Goal: Task Accomplishment & Management: Manage account settings

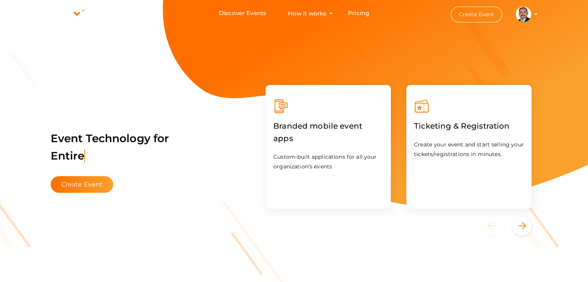
click at [535, 15] on li "Create Event Irshad MuhammedNoohu irshad.m@aot-technologies.com Personal Profil…" at bounding box center [487, 14] width 104 height 28
click at [531, 14] on profile-pic at bounding box center [523, 14] width 15 height 6
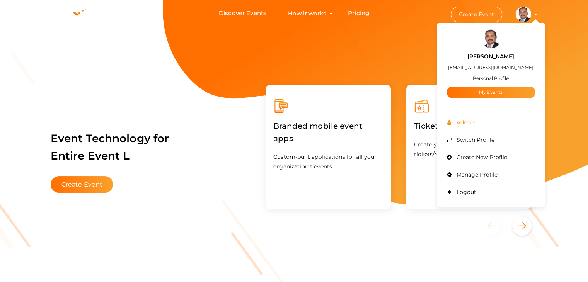
click at [473, 119] on span "Admin" at bounding box center [464, 122] width 20 height 7
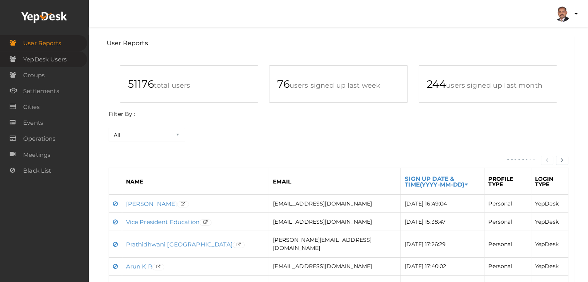
click at [63, 56] on span "YepDesk Users" at bounding box center [44, 59] width 43 height 15
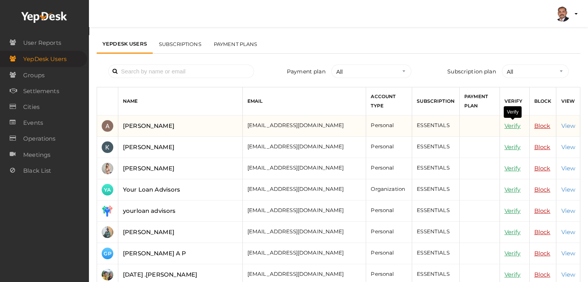
click at [510, 123] on link "Verify" at bounding box center [512, 125] width 16 height 7
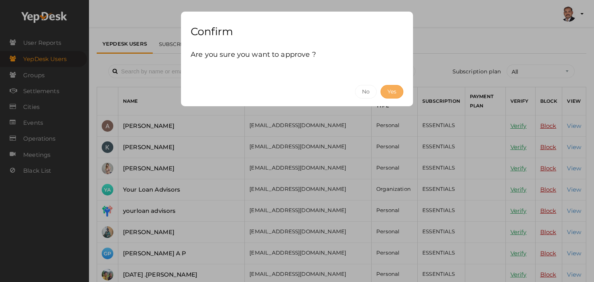
click at [384, 90] on button "Yes" at bounding box center [391, 92] width 23 height 14
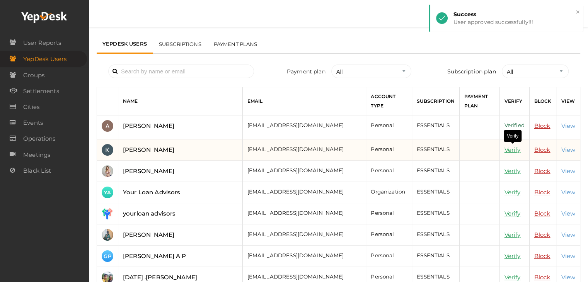
click at [509, 150] on link "Verify" at bounding box center [512, 149] width 16 height 7
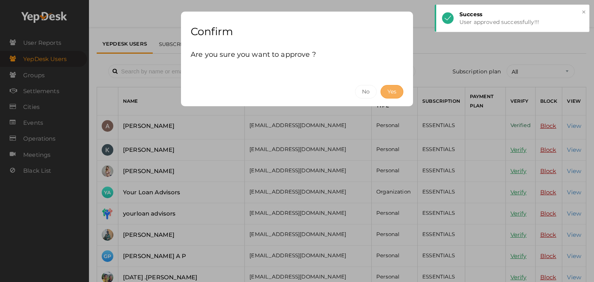
click at [387, 92] on button "Yes" at bounding box center [391, 92] width 23 height 14
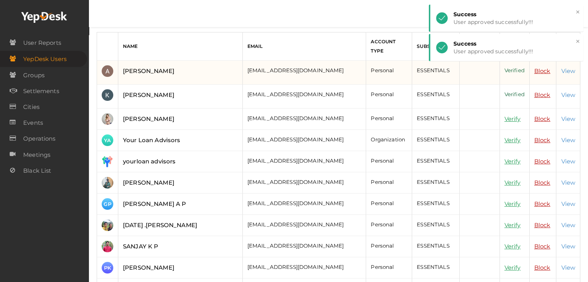
scroll to position [77, 0]
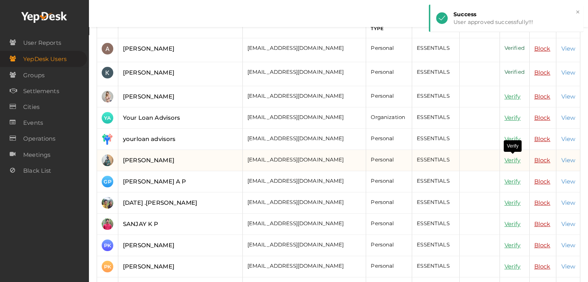
click at [511, 159] on link "Verify" at bounding box center [512, 160] width 16 height 7
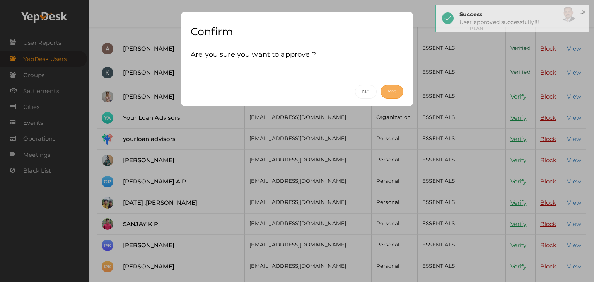
click at [388, 90] on button "Yes" at bounding box center [391, 92] width 23 height 14
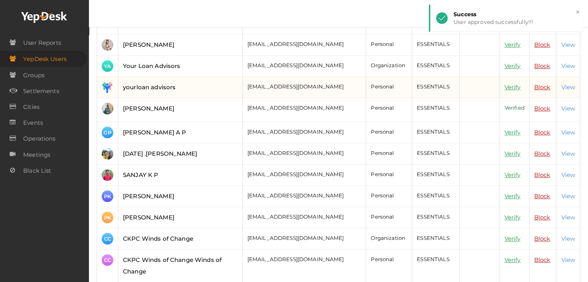
scroll to position [155, 0]
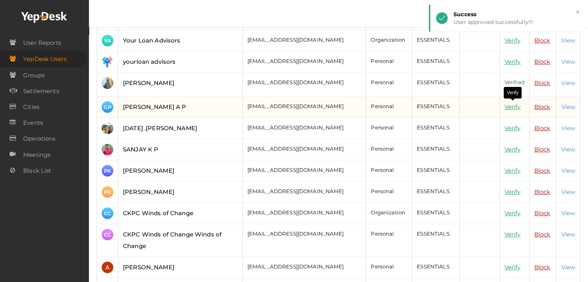
click at [507, 104] on link "Verify" at bounding box center [512, 106] width 16 height 7
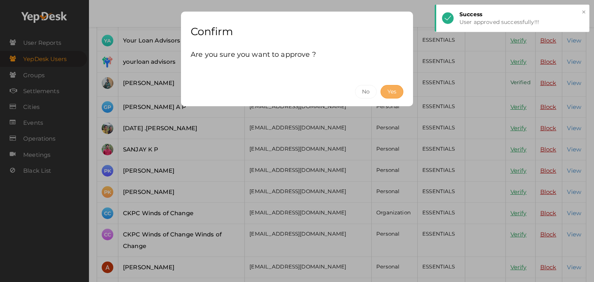
click at [398, 92] on button "Yes" at bounding box center [391, 92] width 23 height 14
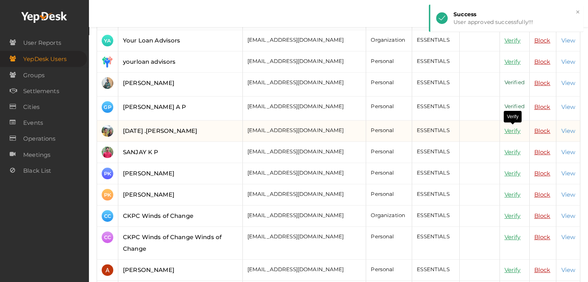
click at [512, 127] on link "Verify" at bounding box center [512, 130] width 16 height 7
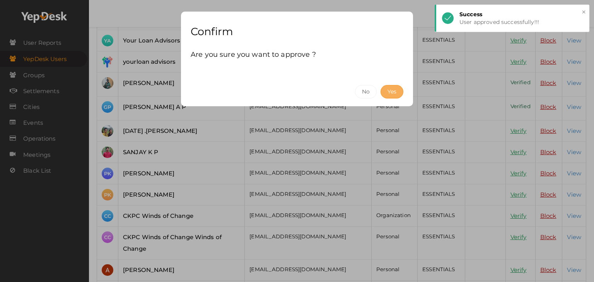
click at [394, 89] on button "Yes" at bounding box center [391, 92] width 23 height 14
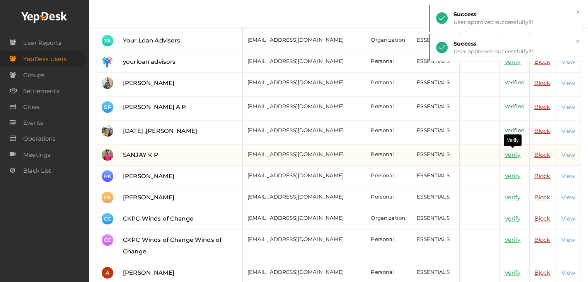
click at [505, 153] on link "Verify" at bounding box center [512, 154] width 16 height 7
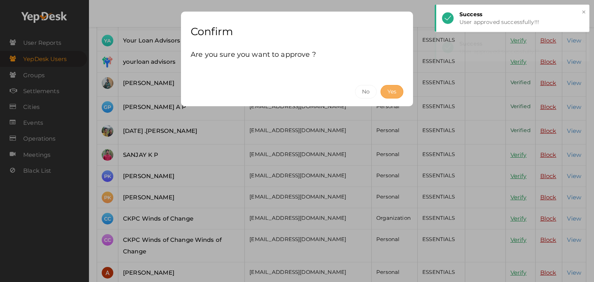
click at [398, 91] on button "Yes" at bounding box center [391, 92] width 23 height 14
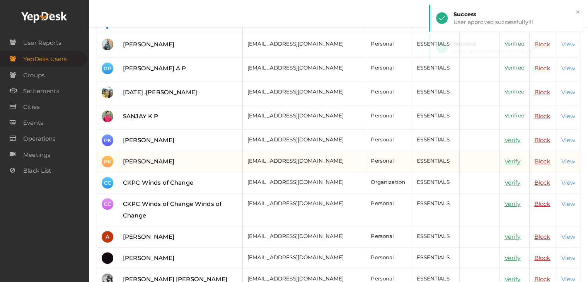
scroll to position [232, 0]
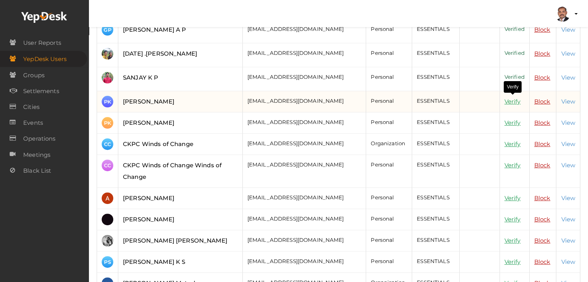
click at [509, 99] on link "Verify" at bounding box center [512, 101] width 16 height 7
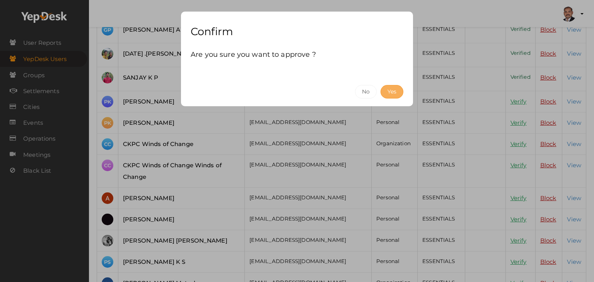
click at [398, 94] on button "Yes" at bounding box center [391, 92] width 23 height 14
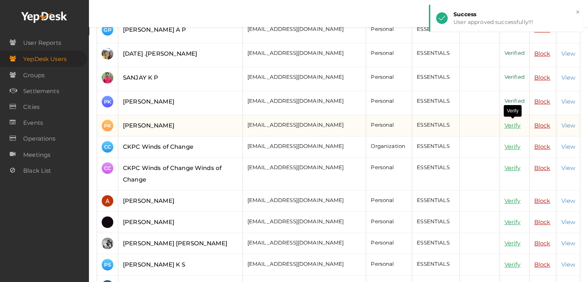
click at [515, 124] on link "Verify" at bounding box center [512, 125] width 16 height 7
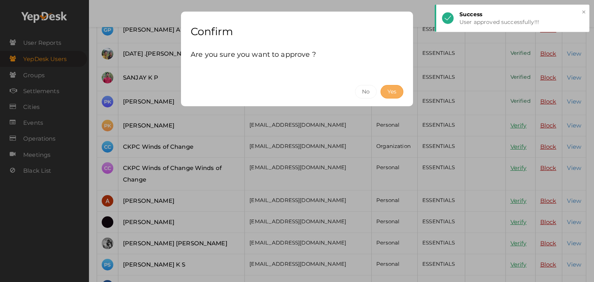
click at [391, 90] on button "Yes" at bounding box center [391, 92] width 23 height 14
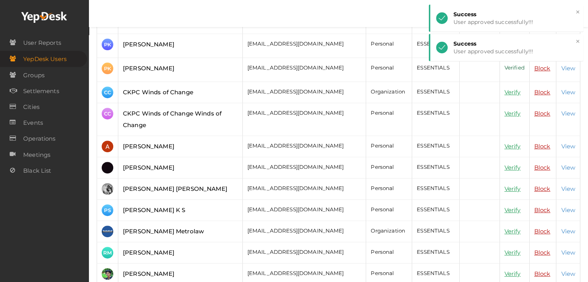
scroll to position [309, 0]
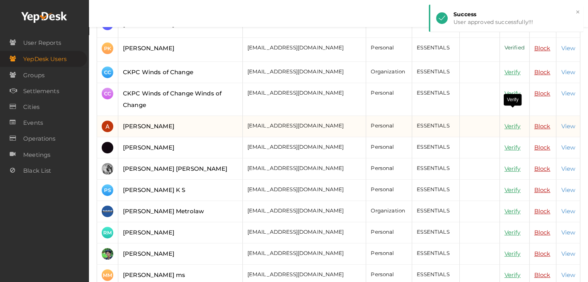
click at [514, 123] on link "Verify" at bounding box center [512, 126] width 16 height 7
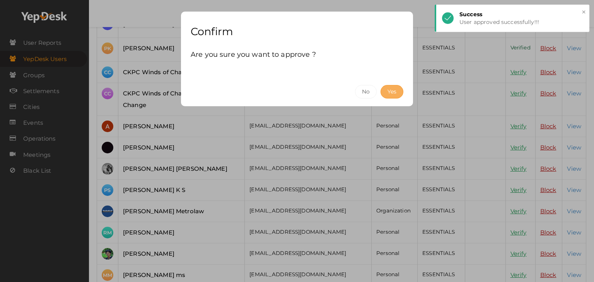
click at [399, 92] on button "Yes" at bounding box center [391, 92] width 23 height 14
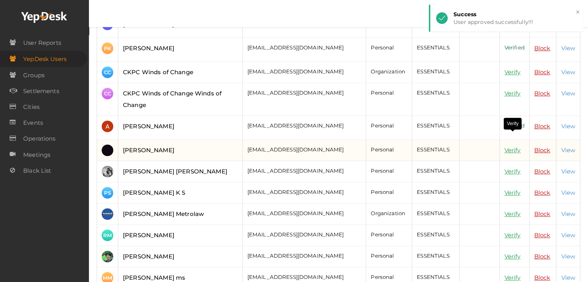
click at [512, 146] on link "Verify" at bounding box center [512, 149] width 16 height 7
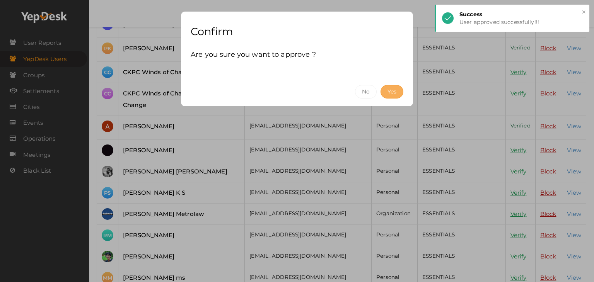
click at [398, 91] on button "Yes" at bounding box center [391, 92] width 23 height 14
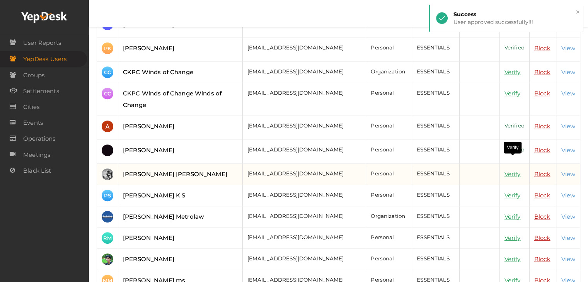
click at [510, 170] on link "Verify" at bounding box center [512, 173] width 16 height 7
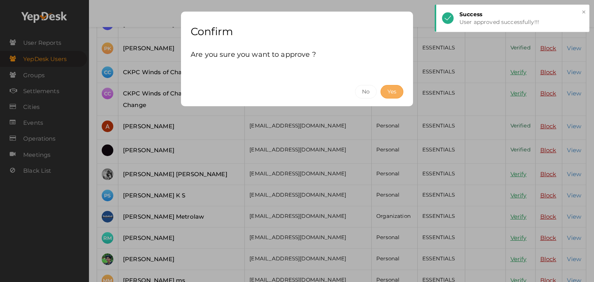
click at [399, 92] on button "Yes" at bounding box center [391, 92] width 23 height 14
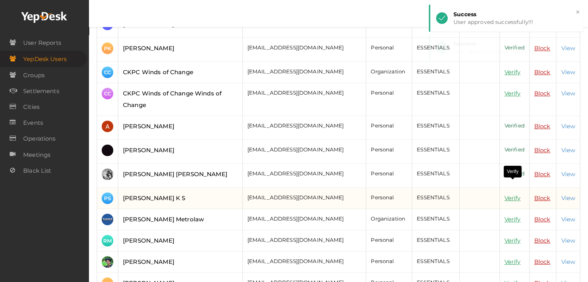
click at [513, 194] on link "Verify" at bounding box center [512, 197] width 16 height 7
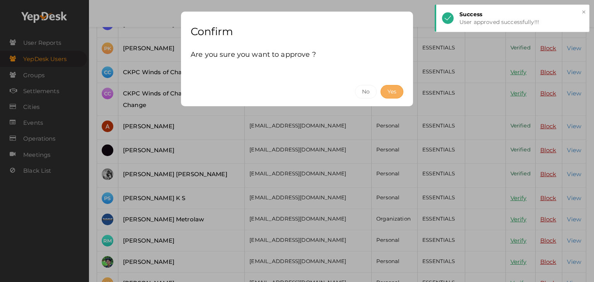
click at [388, 90] on button "Yes" at bounding box center [391, 92] width 23 height 14
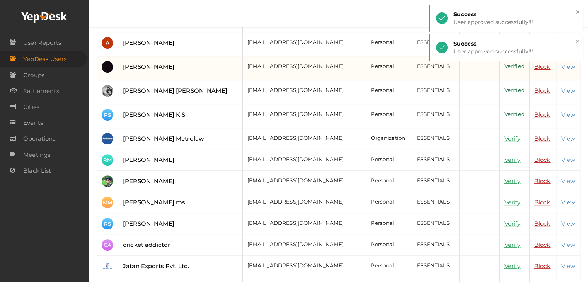
scroll to position [425, 0]
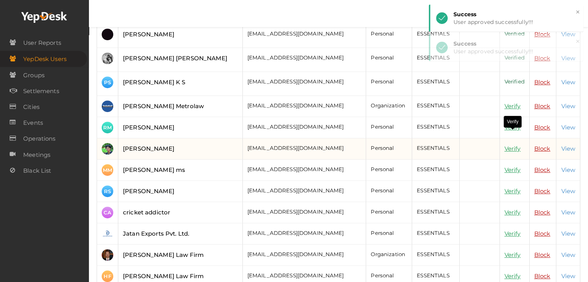
click at [511, 145] on link "Verify" at bounding box center [512, 148] width 16 height 7
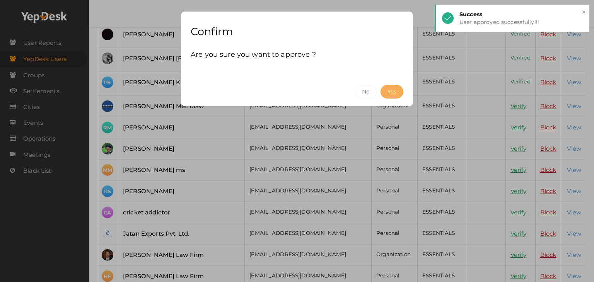
click at [392, 96] on button "Yes" at bounding box center [391, 92] width 23 height 14
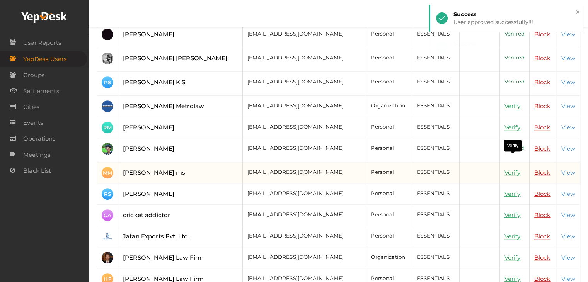
click at [510, 169] on link "Verify" at bounding box center [512, 172] width 16 height 7
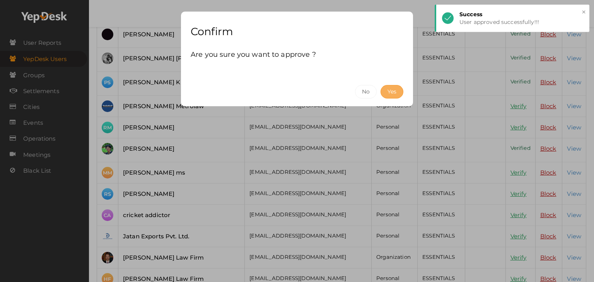
click at [397, 94] on button "Yes" at bounding box center [391, 92] width 23 height 14
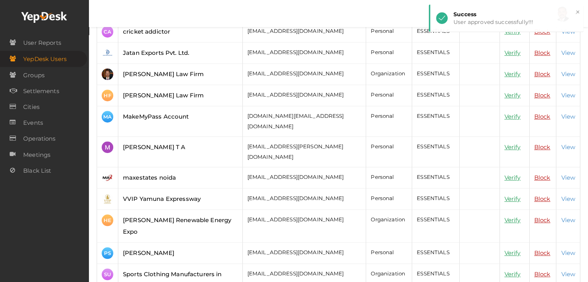
scroll to position [618, 0]
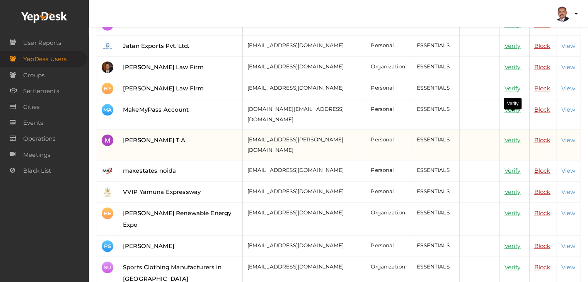
click at [509, 136] on link "Verify" at bounding box center [512, 139] width 16 height 7
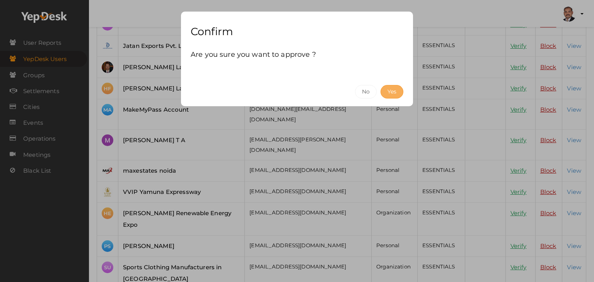
click at [391, 93] on button "Yes" at bounding box center [391, 92] width 23 height 14
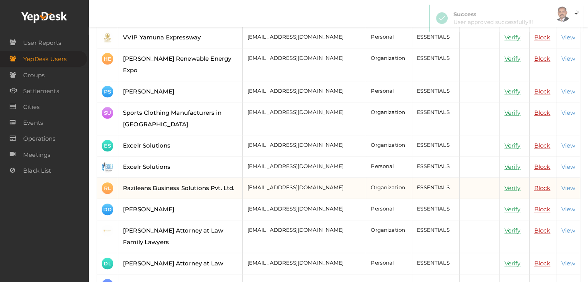
scroll to position [812, 0]
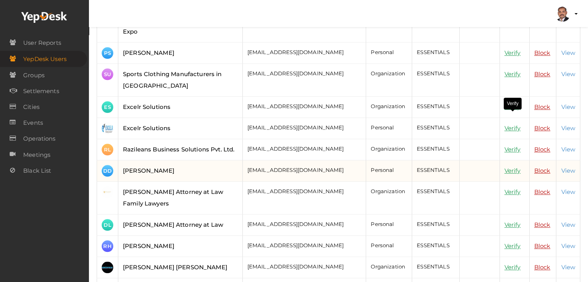
click at [505, 167] on link "Verify" at bounding box center [512, 170] width 16 height 7
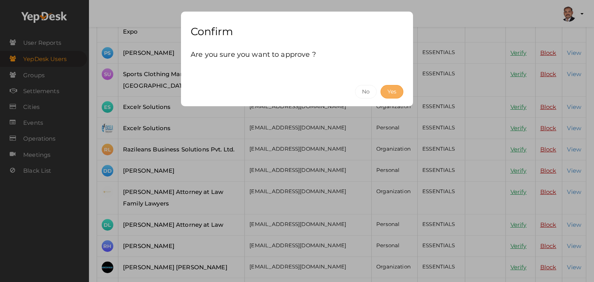
click at [388, 88] on button "Yes" at bounding box center [391, 92] width 23 height 14
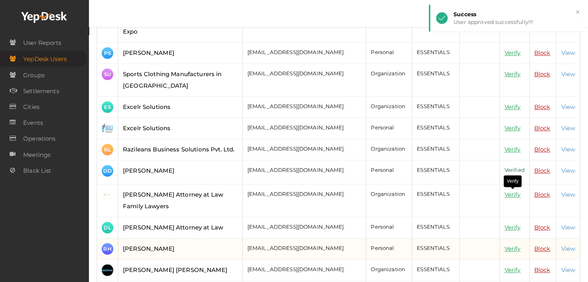
click at [510, 245] on link "Verify" at bounding box center [512, 248] width 16 height 7
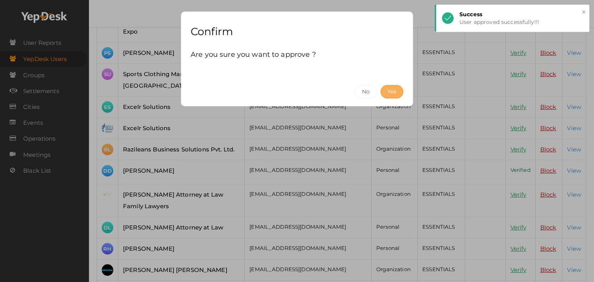
click at [388, 93] on button "Yes" at bounding box center [391, 92] width 23 height 14
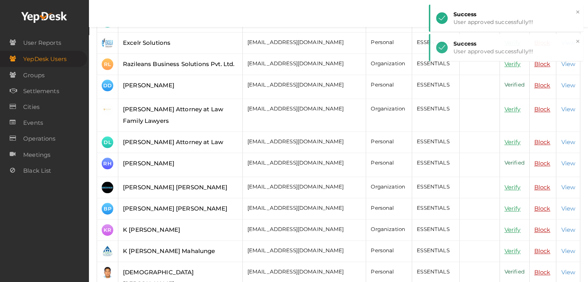
scroll to position [927, 0]
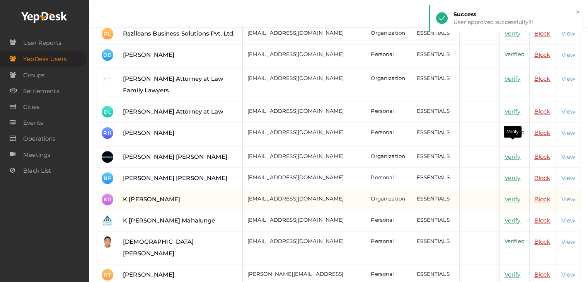
click at [509, 196] on link "Verify" at bounding box center [512, 199] width 16 height 7
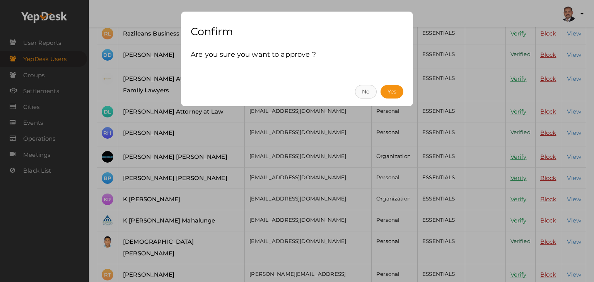
click at [367, 92] on button "No" at bounding box center [366, 92] width 22 height 14
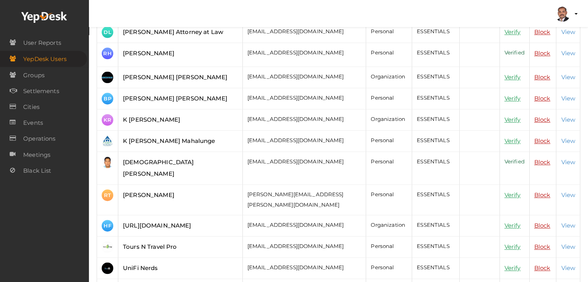
scroll to position [0, 0]
